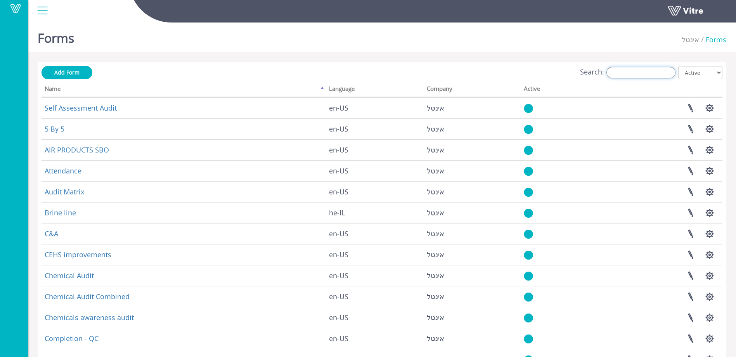
click at [637, 69] on input "Search:" at bounding box center [640, 73] width 69 height 12
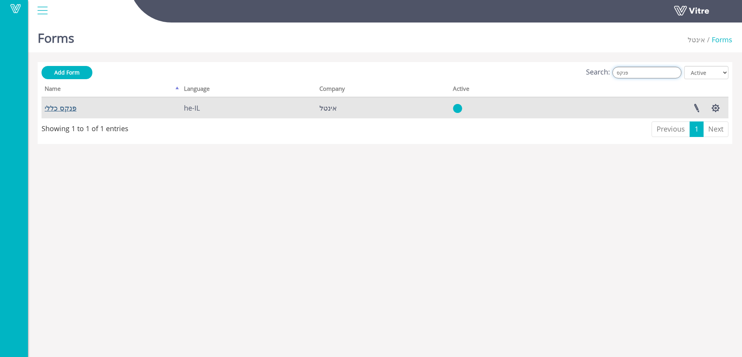
type input "פנקס"
click at [54, 108] on link "פנקס כללי" at bounding box center [61, 107] width 32 height 9
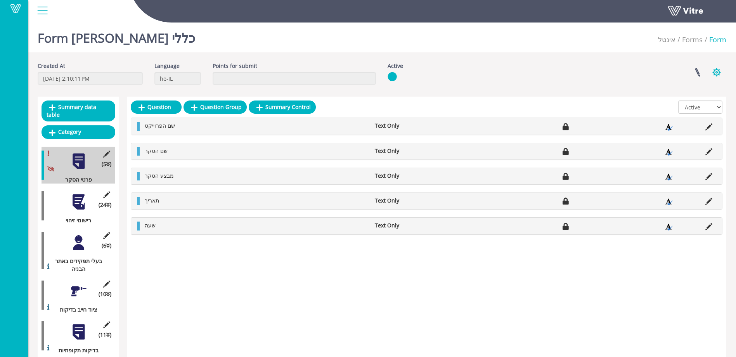
click at [714, 73] on button "button" at bounding box center [716, 72] width 19 height 21
click at [679, 100] on link "Set Users" at bounding box center [690, 101] width 71 height 10
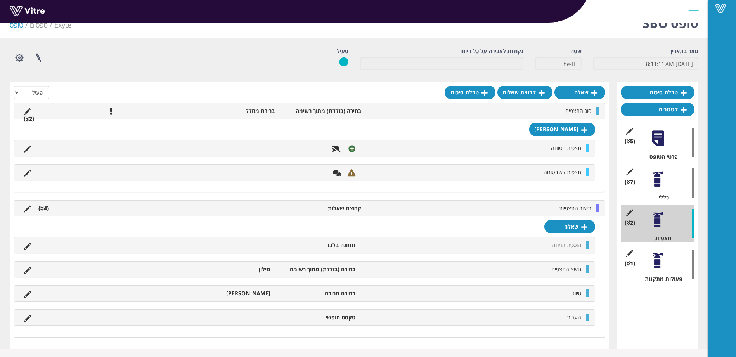
scroll to position [15, 0]
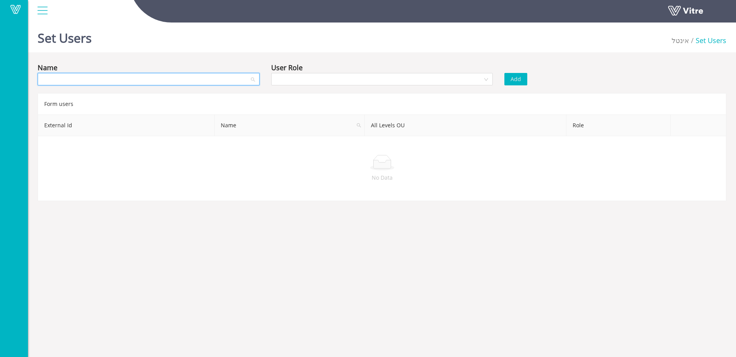
click at [195, 82] on input "search" at bounding box center [145, 79] width 207 height 12
type input "ן"
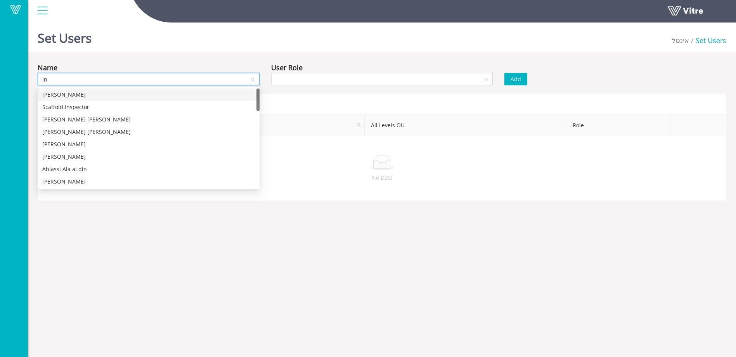
type input "inn"
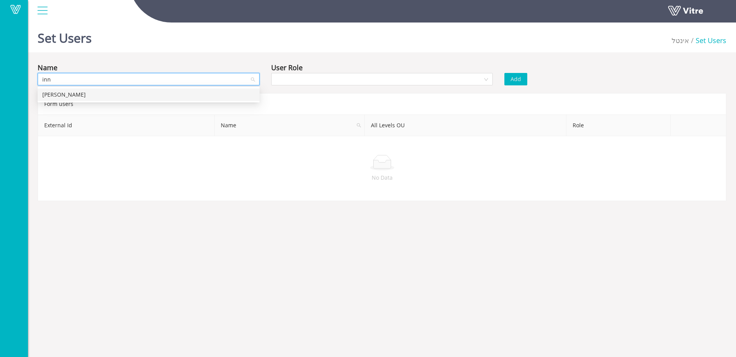
click at [87, 97] on div "Inna Kaminsky" at bounding box center [148, 94] width 213 height 9
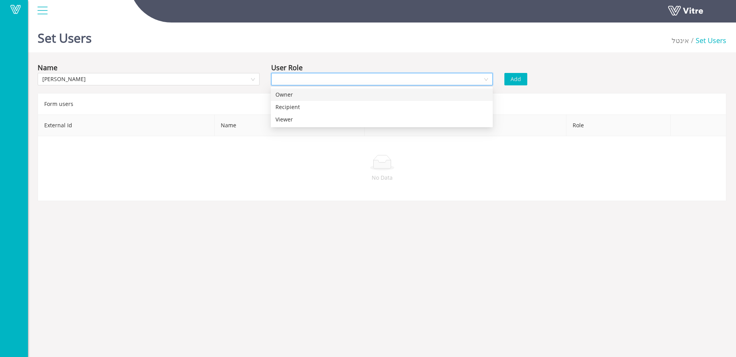
click at [352, 79] on input "search" at bounding box center [379, 79] width 207 height 12
click at [320, 110] on div "Recipient" at bounding box center [381, 107] width 213 height 9
click at [511, 85] on button "Add" at bounding box center [515, 79] width 23 height 12
